Goal: Navigation & Orientation: Find specific page/section

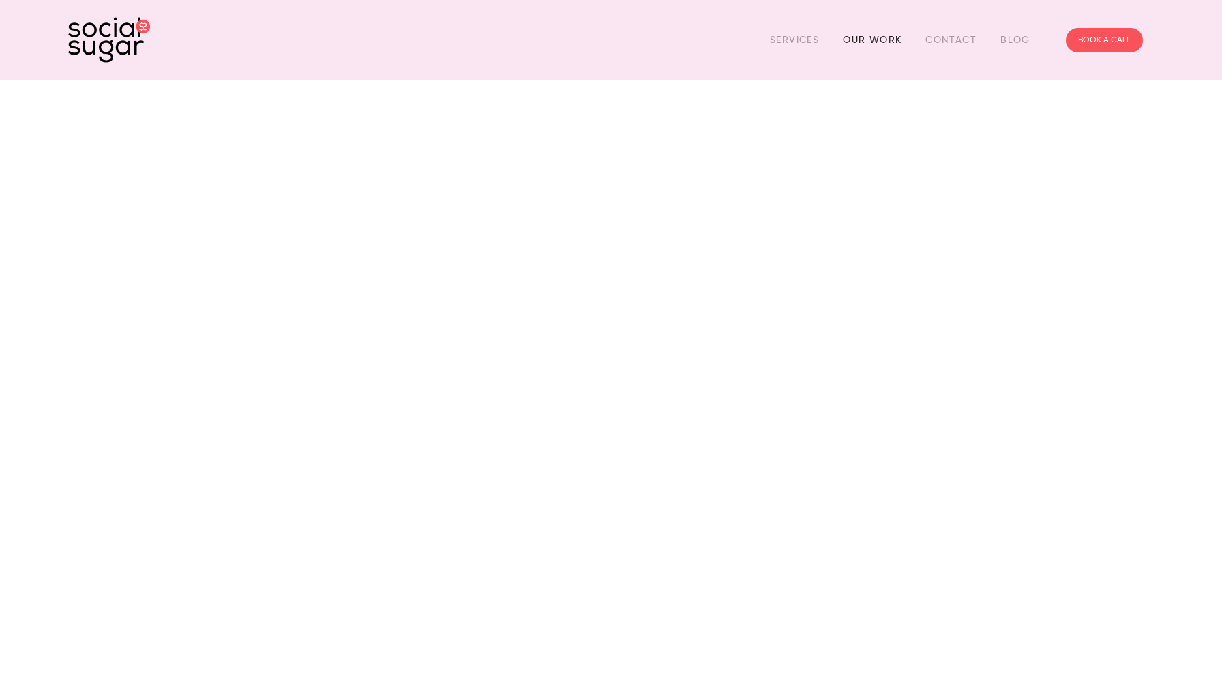
click at [876, 41] on link "Our Work" at bounding box center [872, 39] width 59 height 21
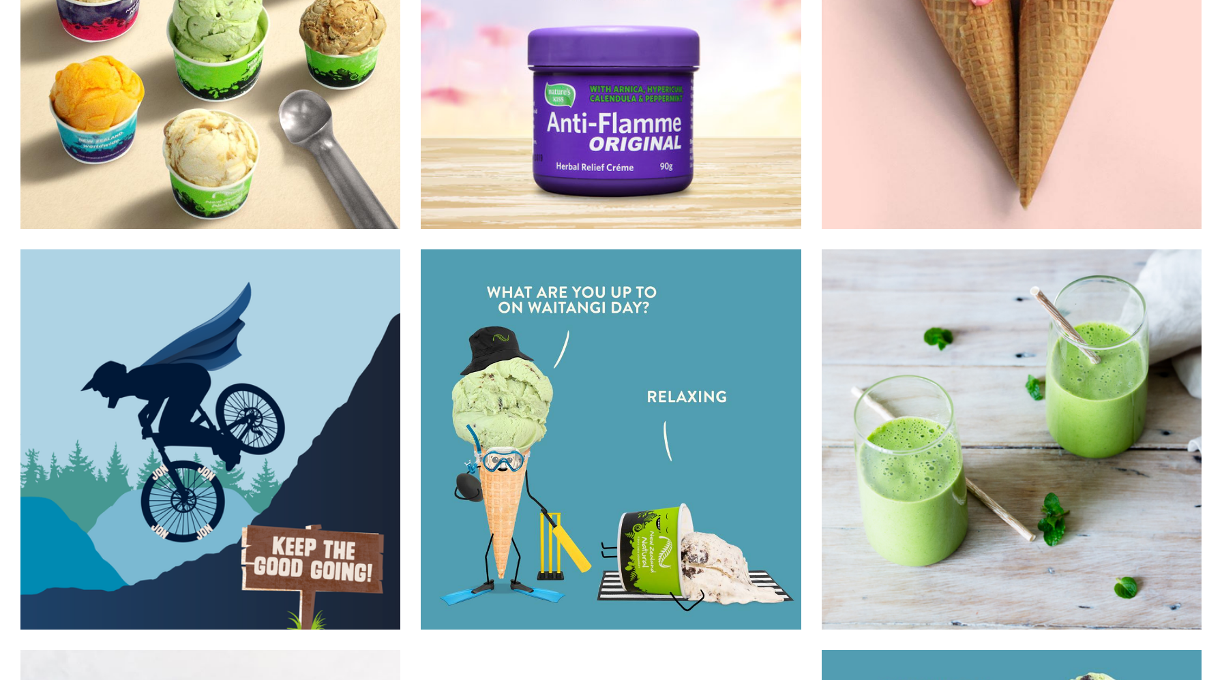
scroll to position [13078, 0]
